Goal: Task Accomplishment & Management: Manage account settings

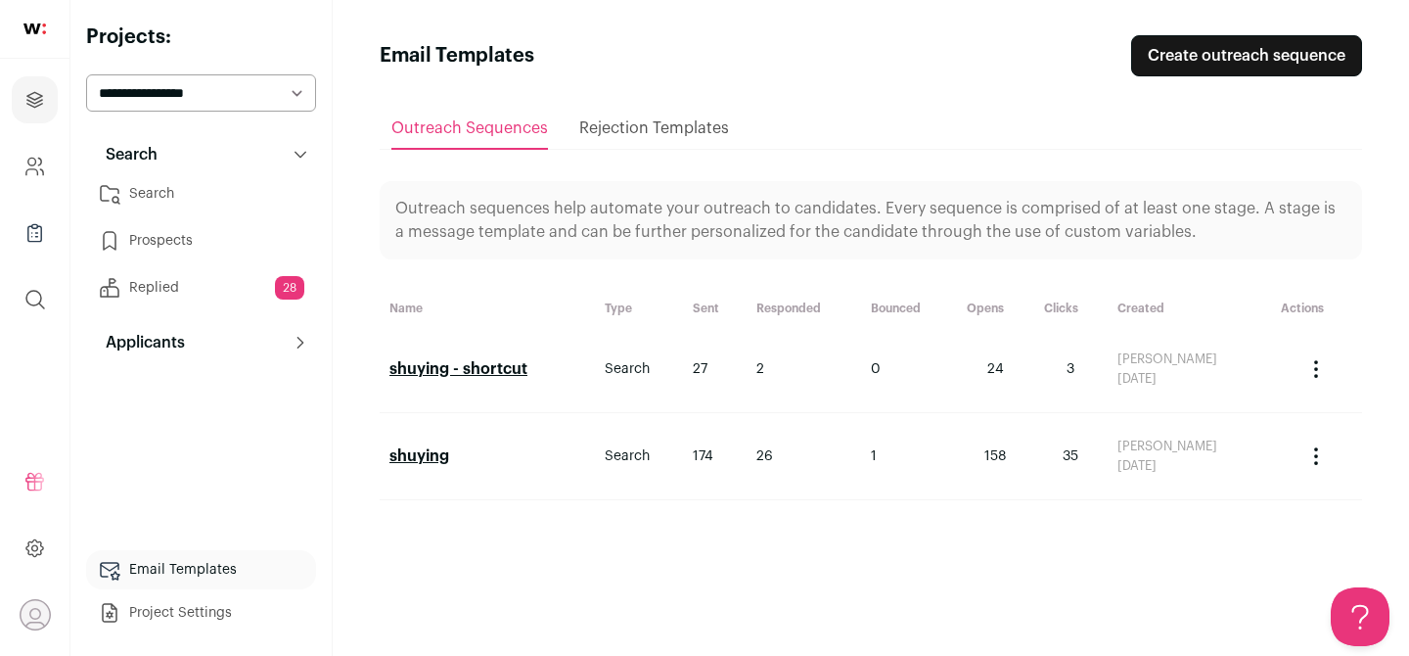
click at [182, 241] on link "Prospects" at bounding box center [201, 240] width 230 height 39
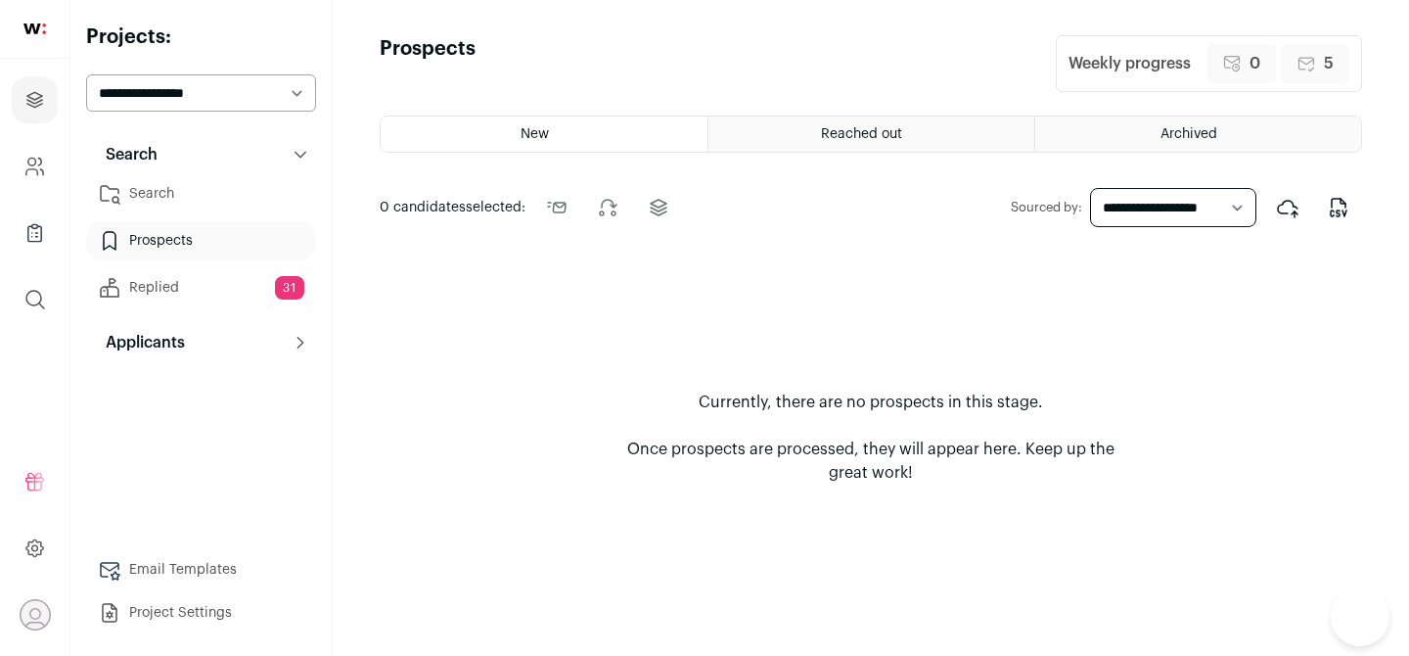
click at [177, 284] on link "Replied 31" at bounding box center [201, 287] width 230 height 39
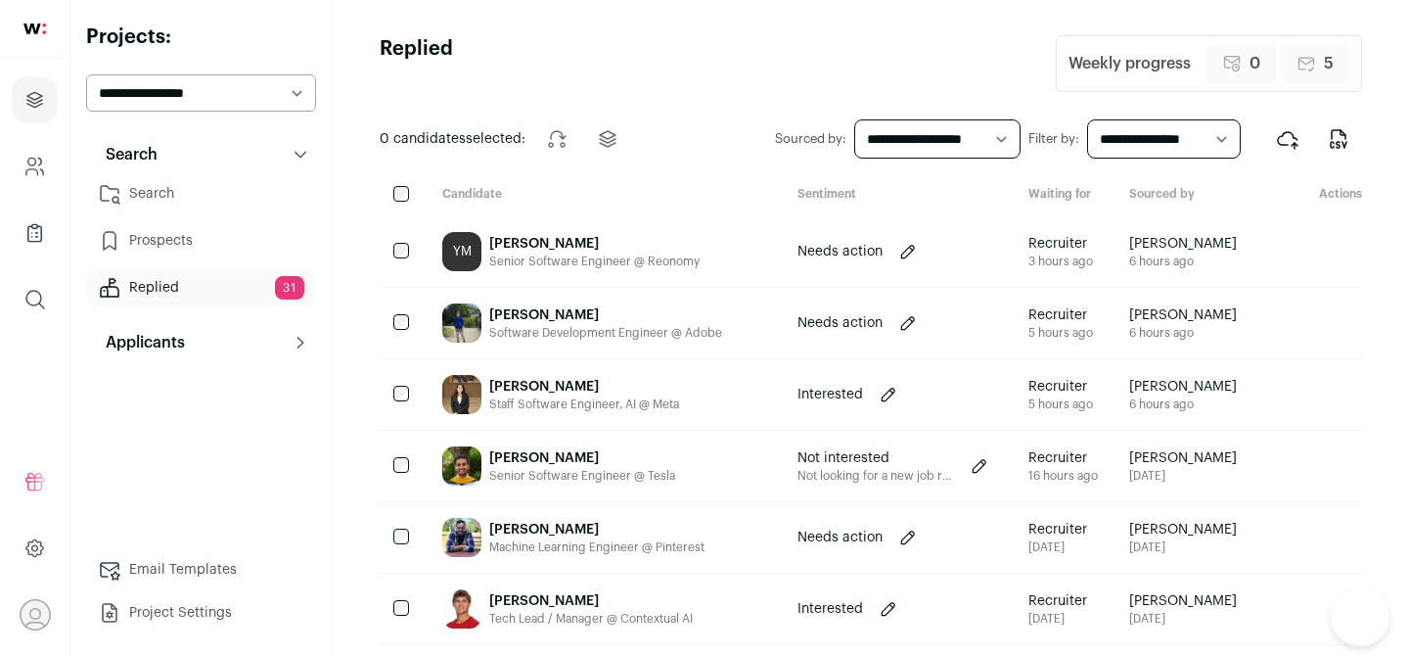
click at [176, 197] on link "Search" at bounding box center [201, 193] width 230 height 39
click at [188, 252] on link "Prospects" at bounding box center [201, 240] width 230 height 39
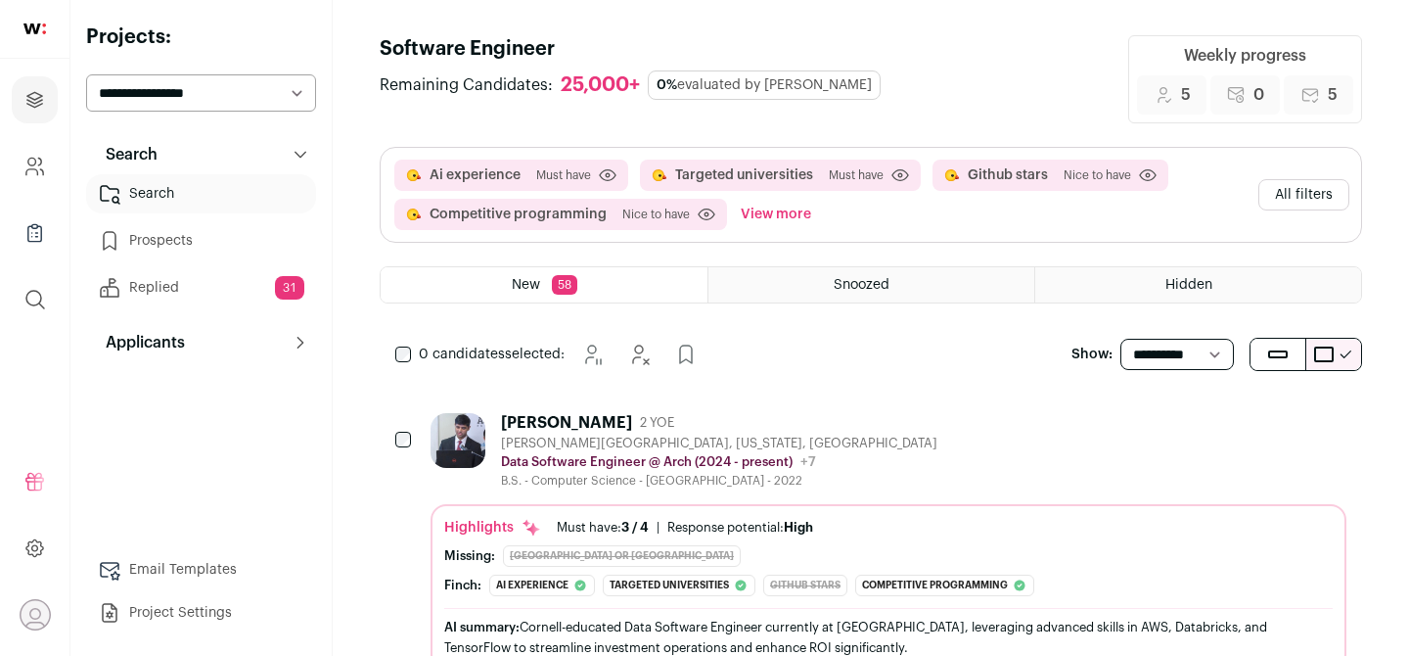
click at [188, 261] on ul "Search Prospects Replied 31" at bounding box center [201, 240] width 230 height 133
click at [187, 284] on link "Replied 31" at bounding box center [201, 287] width 230 height 39
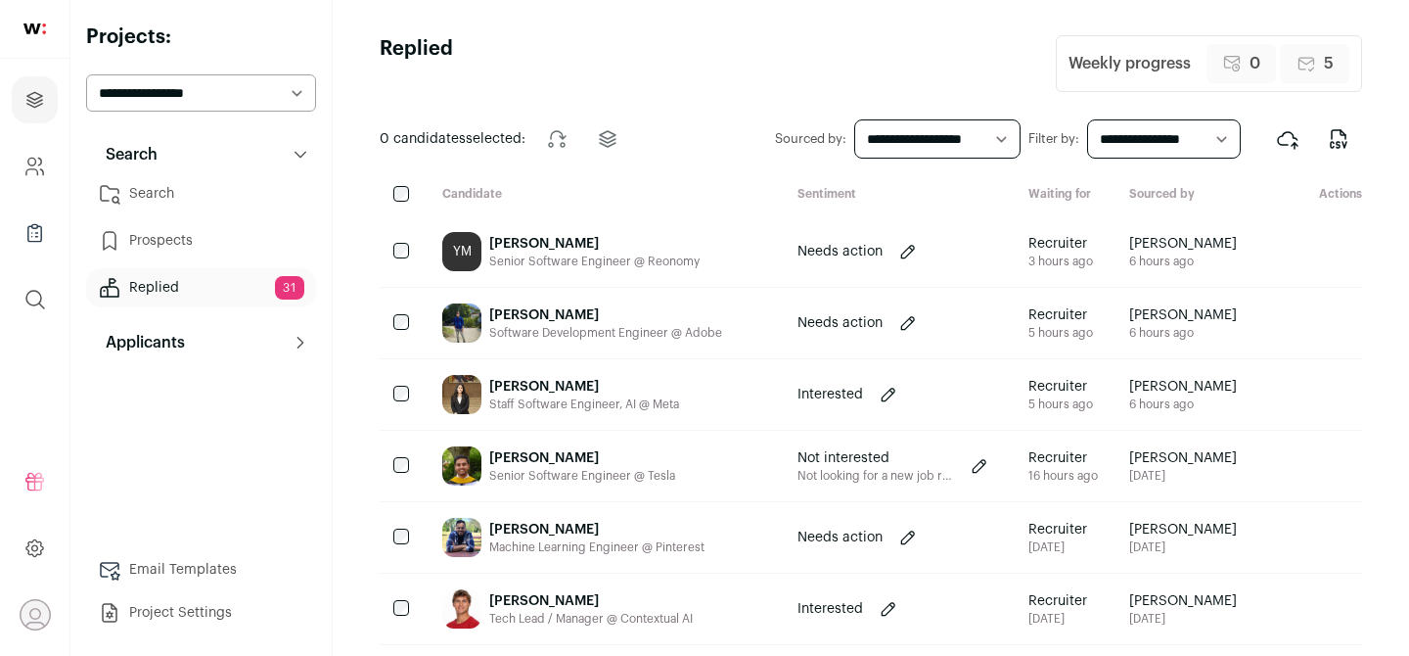
click at [156, 194] on link "Search" at bounding box center [201, 193] width 230 height 39
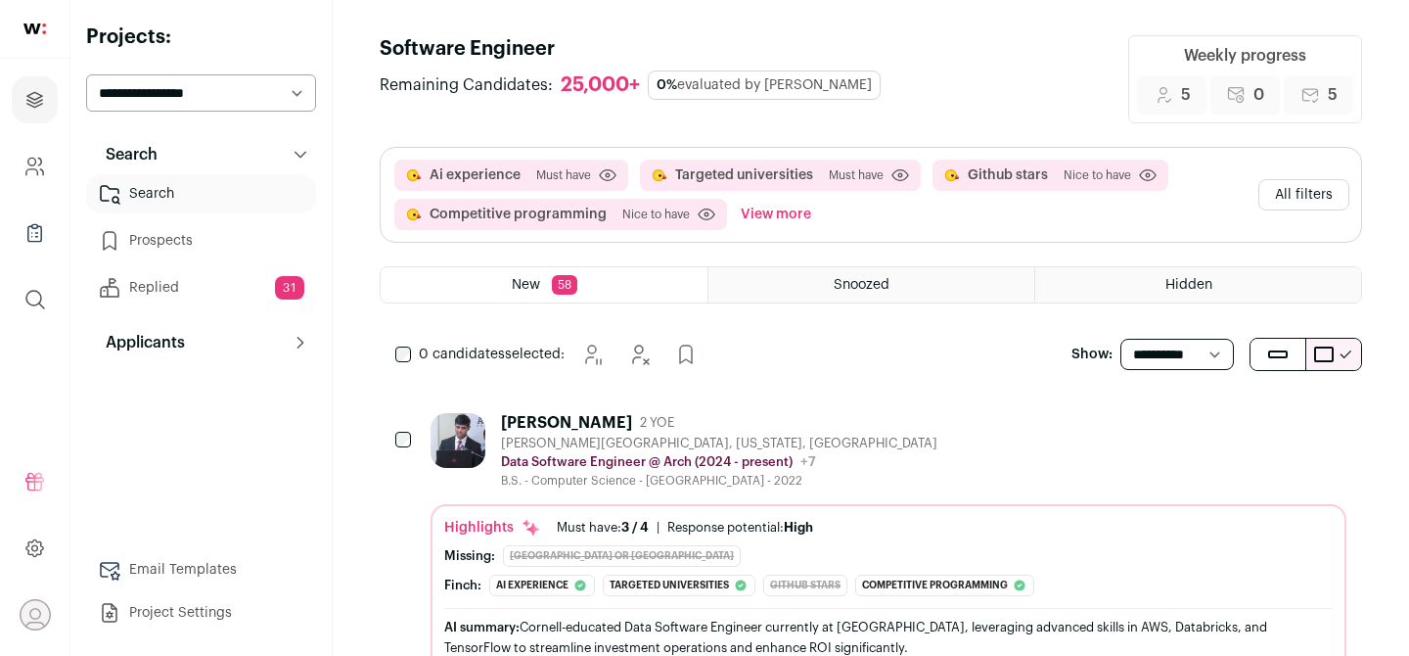
click at [169, 227] on link "Prospects" at bounding box center [201, 240] width 230 height 39
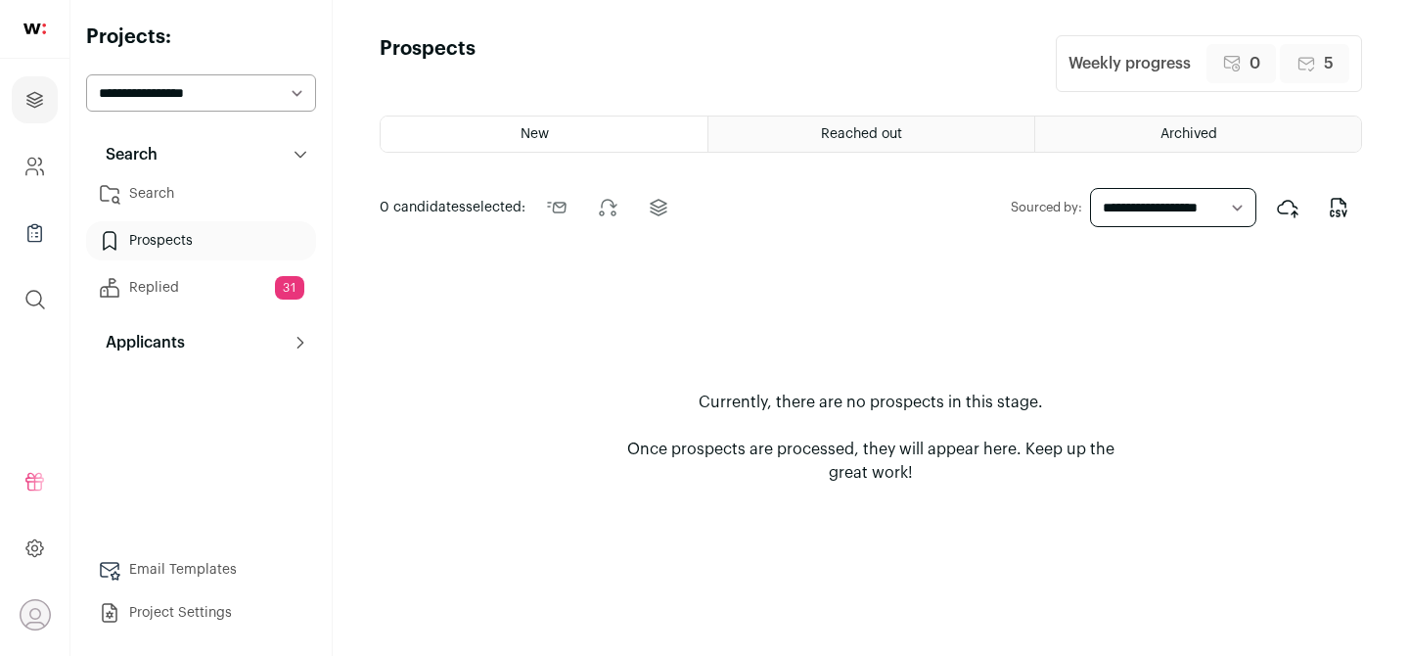
click at [174, 280] on link "Replied 31" at bounding box center [201, 287] width 230 height 39
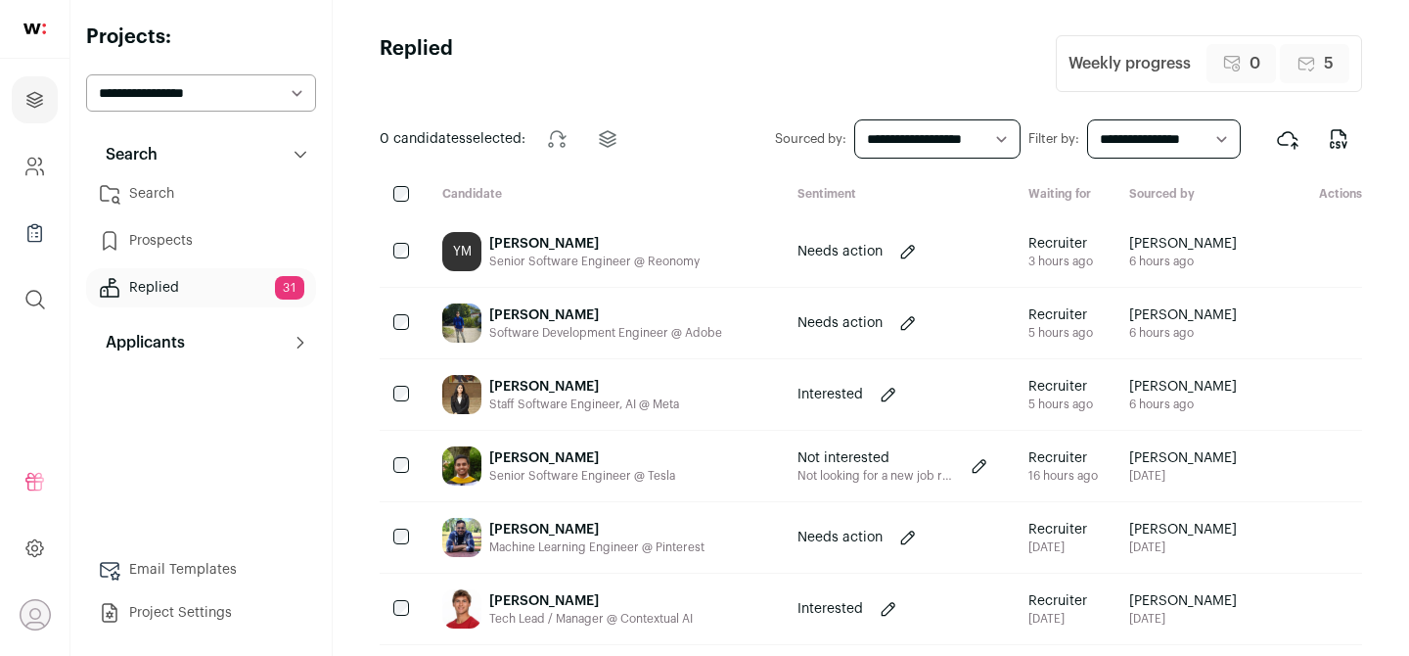
click at [163, 572] on link "Email Templates" at bounding box center [201, 569] width 230 height 39
